Goal: Information Seeking & Learning: Learn about a topic

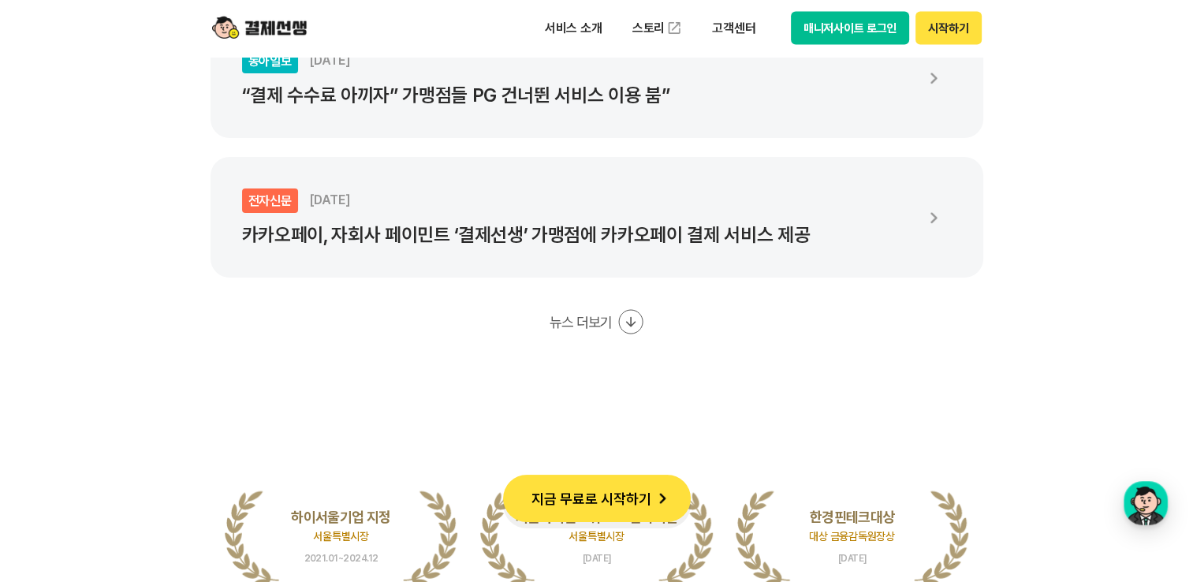
scroll to position [3234, 0]
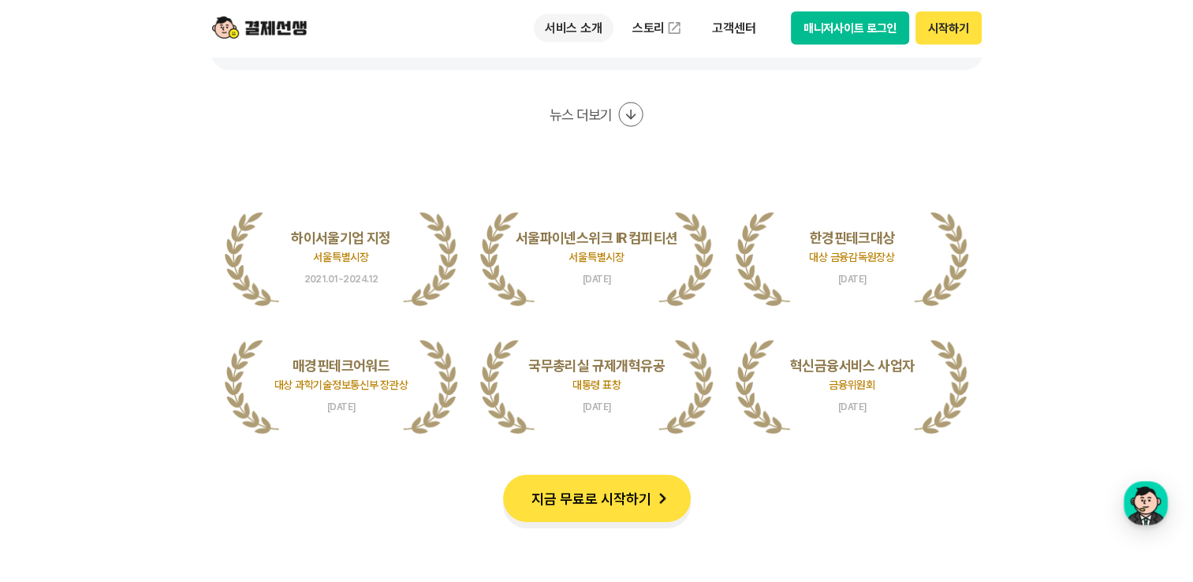
click at [588, 25] on p "서비스 소개" at bounding box center [574, 28] width 80 height 28
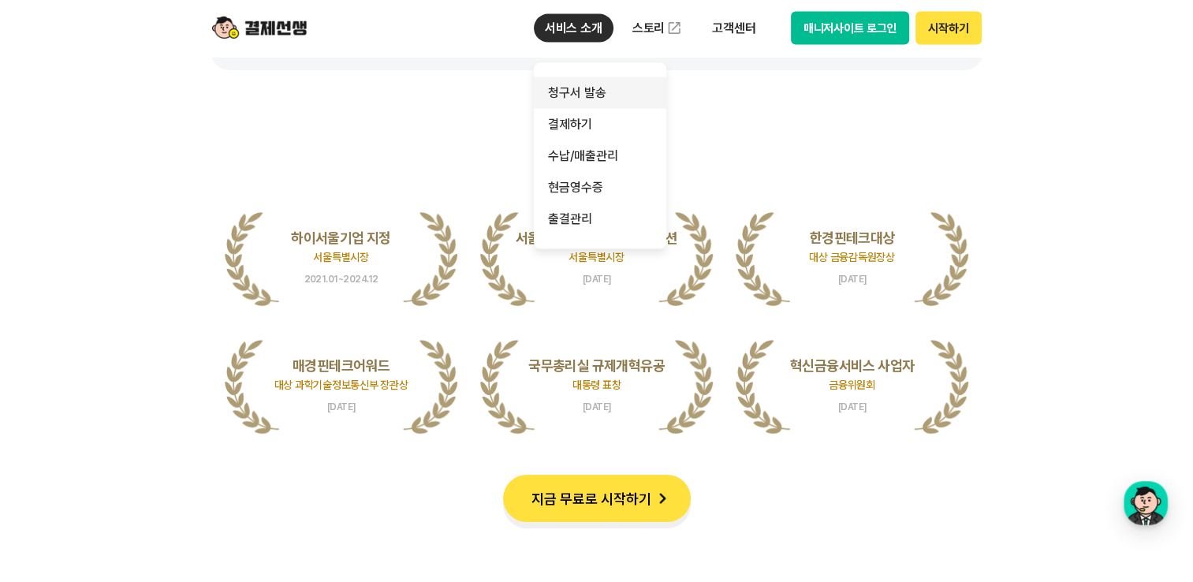
click at [579, 99] on link "청구서 발송" at bounding box center [600, 93] width 133 height 32
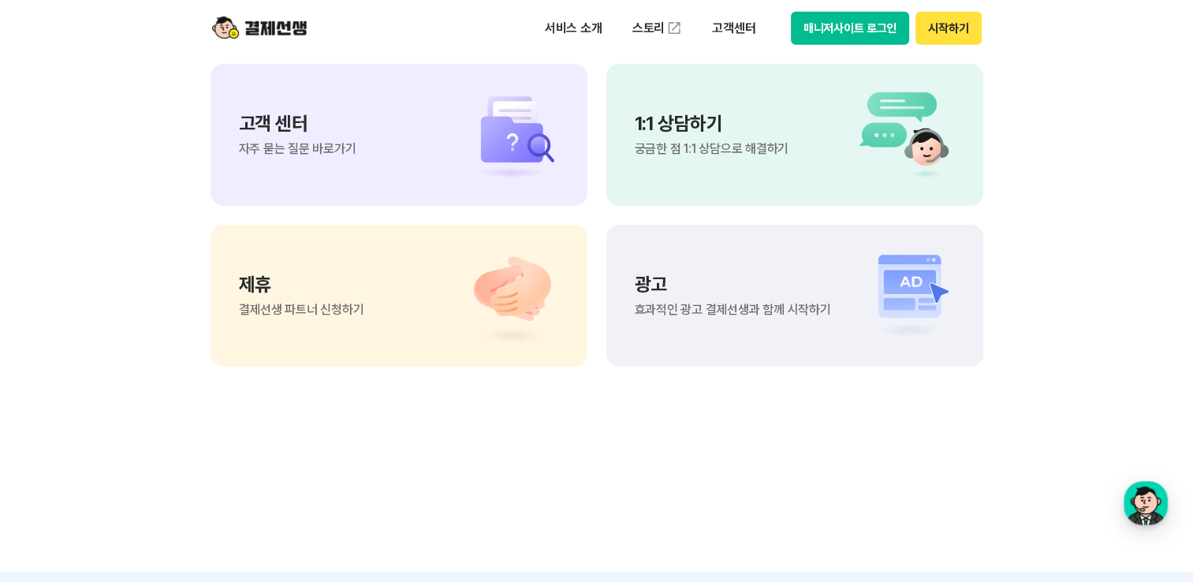
scroll to position [4023, 0]
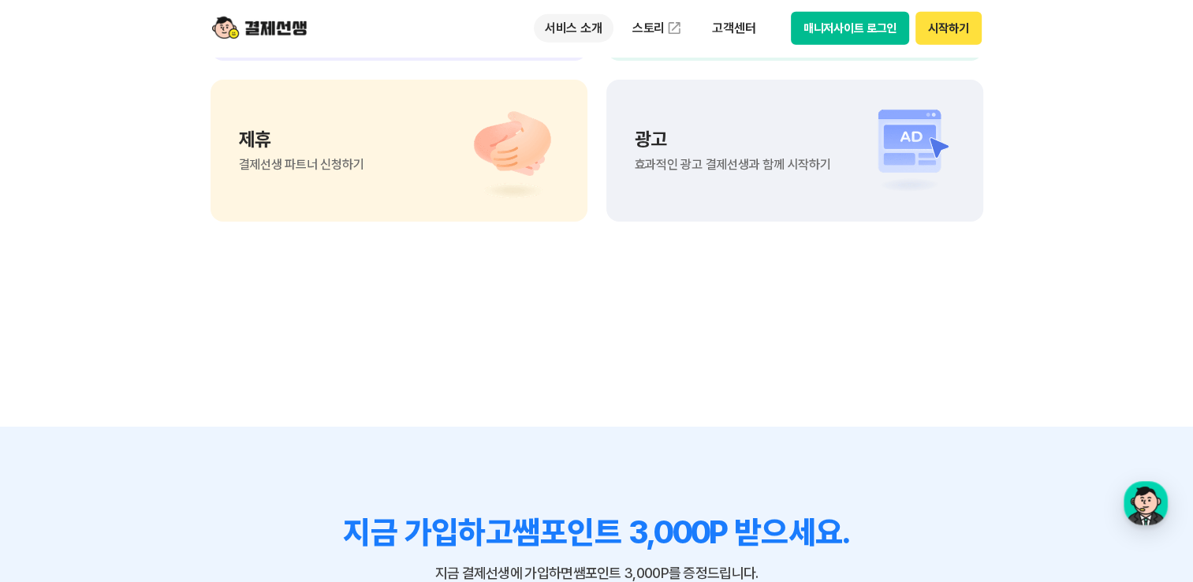
click at [592, 30] on p "서비스 소개" at bounding box center [574, 28] width 80 height 28
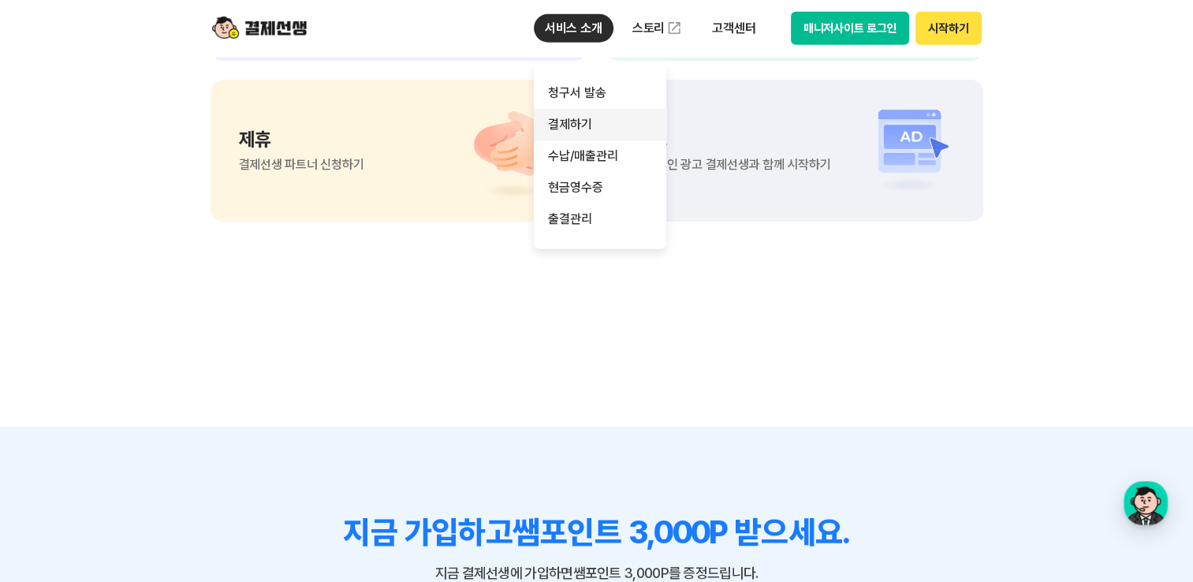
click at [579, 130] on link "결제하기" at bounding box center [600, 125] width 133 height 32
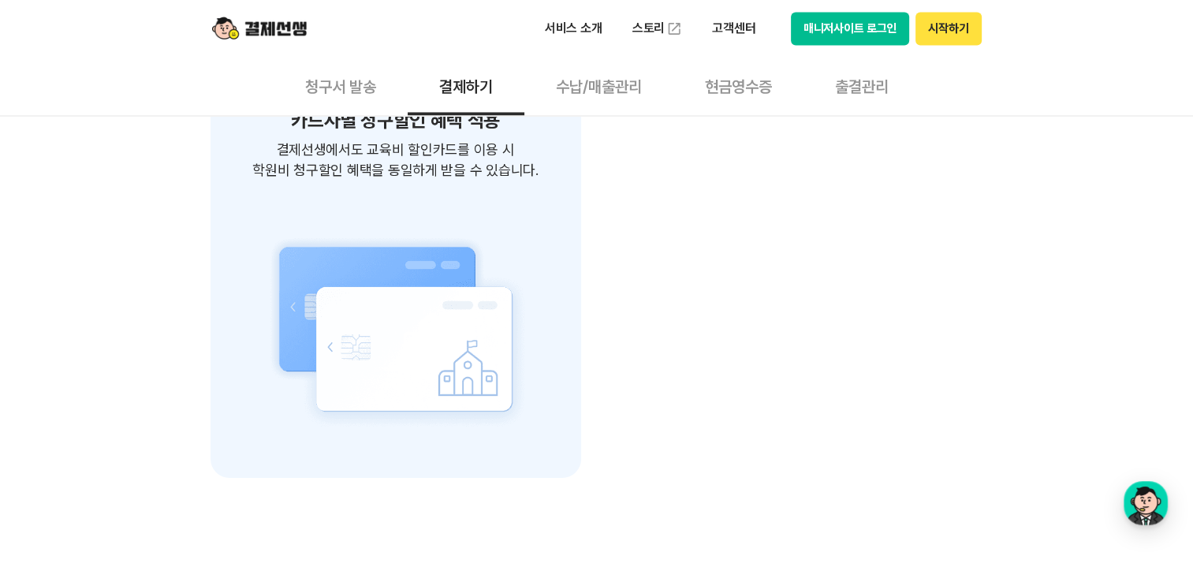
scroll to position [2603, 0]
click at [552, 90] on button "수납/매출관리" at bounding box center [599, 86] width 149 height 58
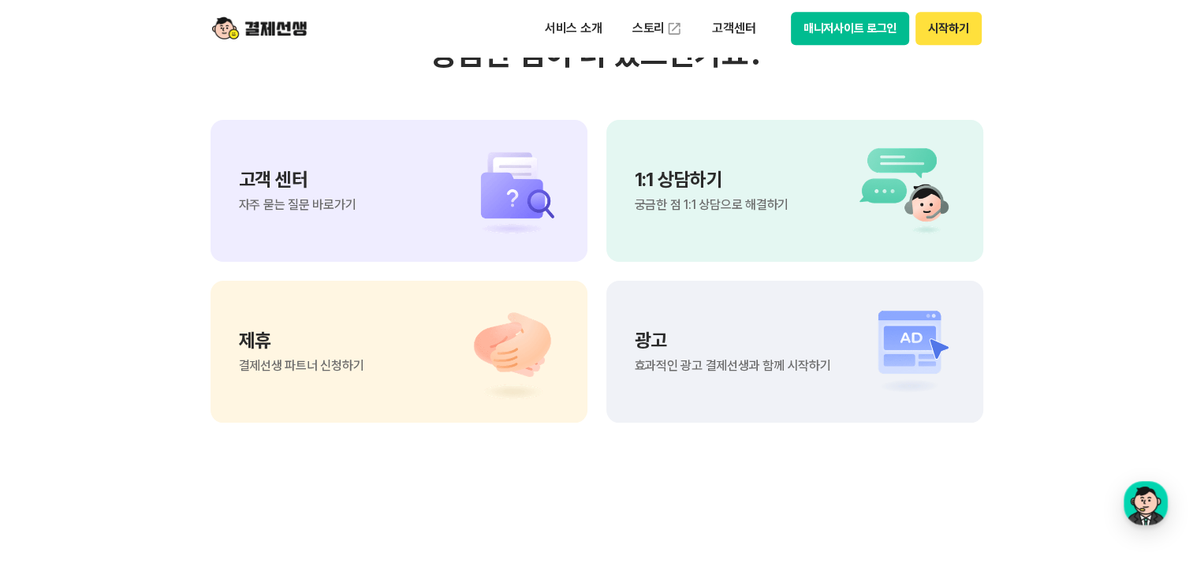
scroll to position [2051, 0]
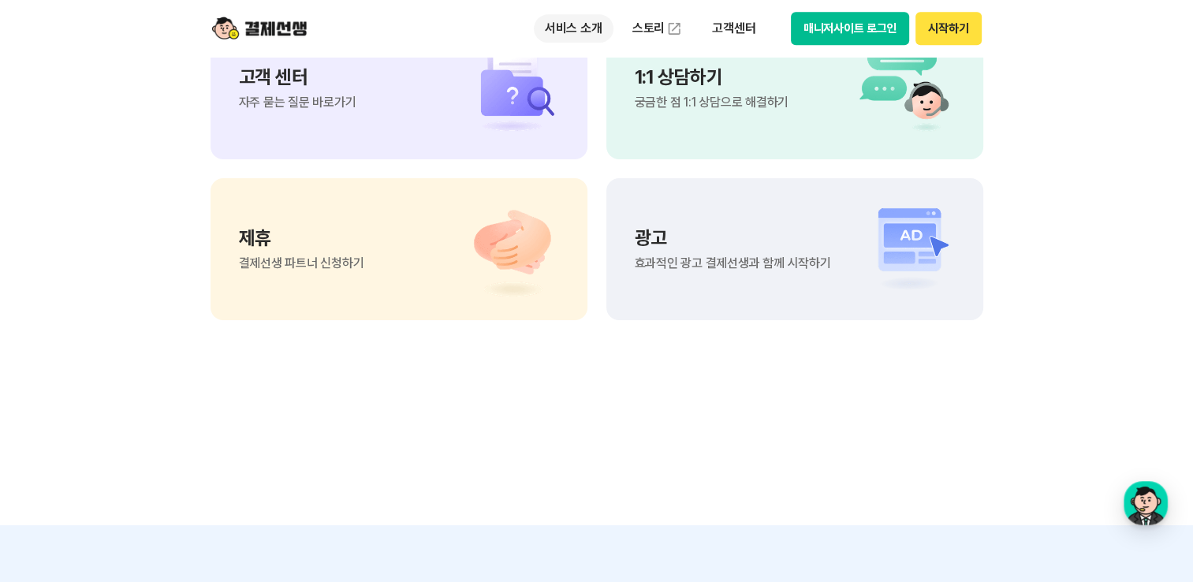
click at [585, 34] on p "서비스 소개" at bounding box center [574, 28] width 80 height 28
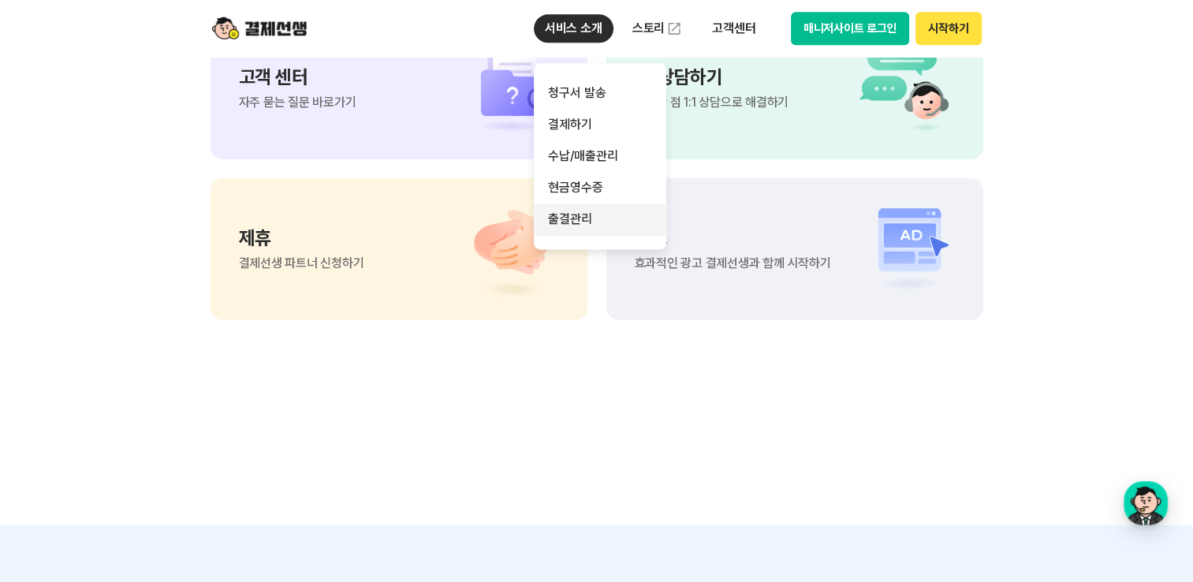
click at [576, 216] on link "출결관리" at bounding box center [600, 220] width 133 height 32
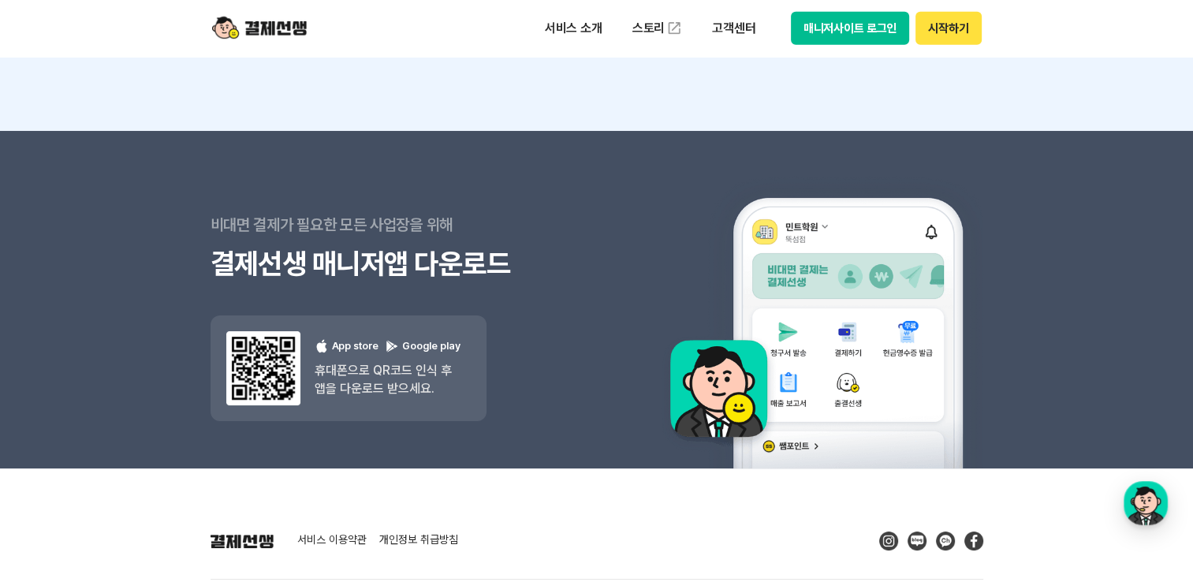
scroll to position [4622, 0]
